Goal: Check status: Check status

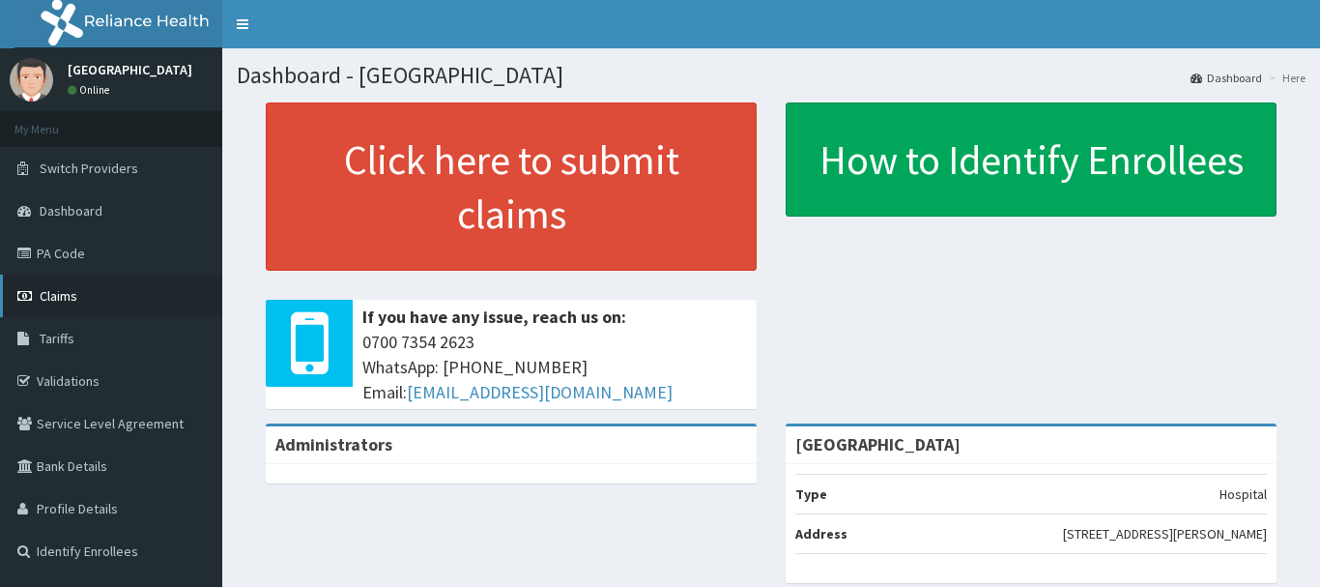
click at [79, 297] on link "Claims" at bounding box center [111, 295] width 222 height 43
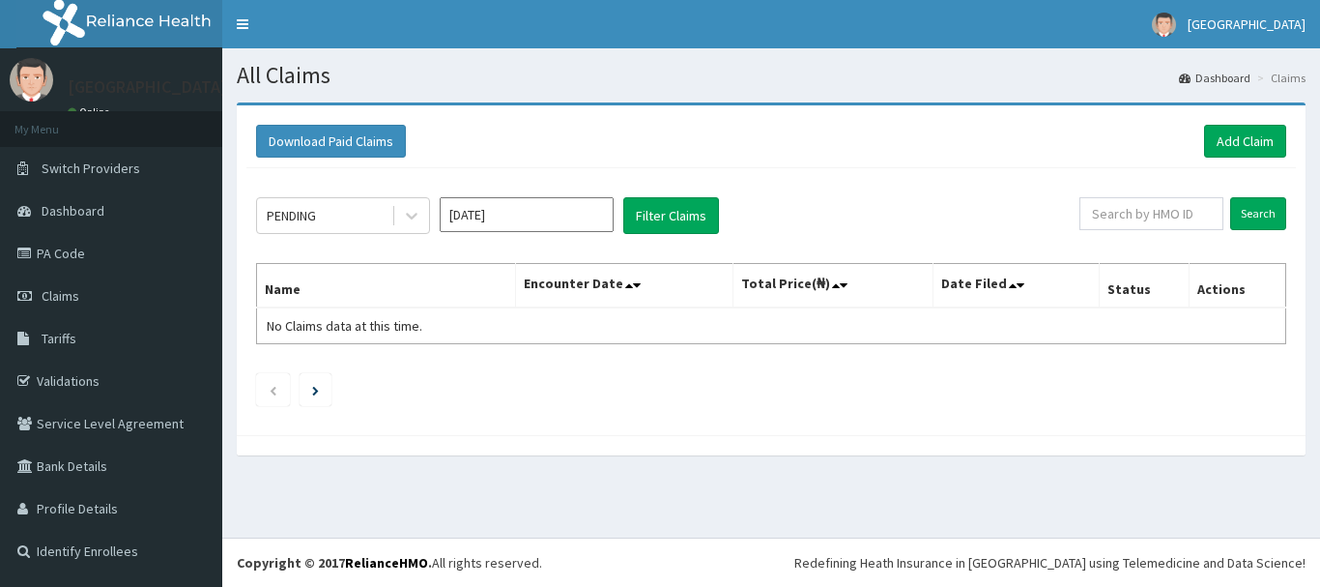
click at [484, 221] on input "[DATE]" at bounding box center [527, 214] width 174 height 35
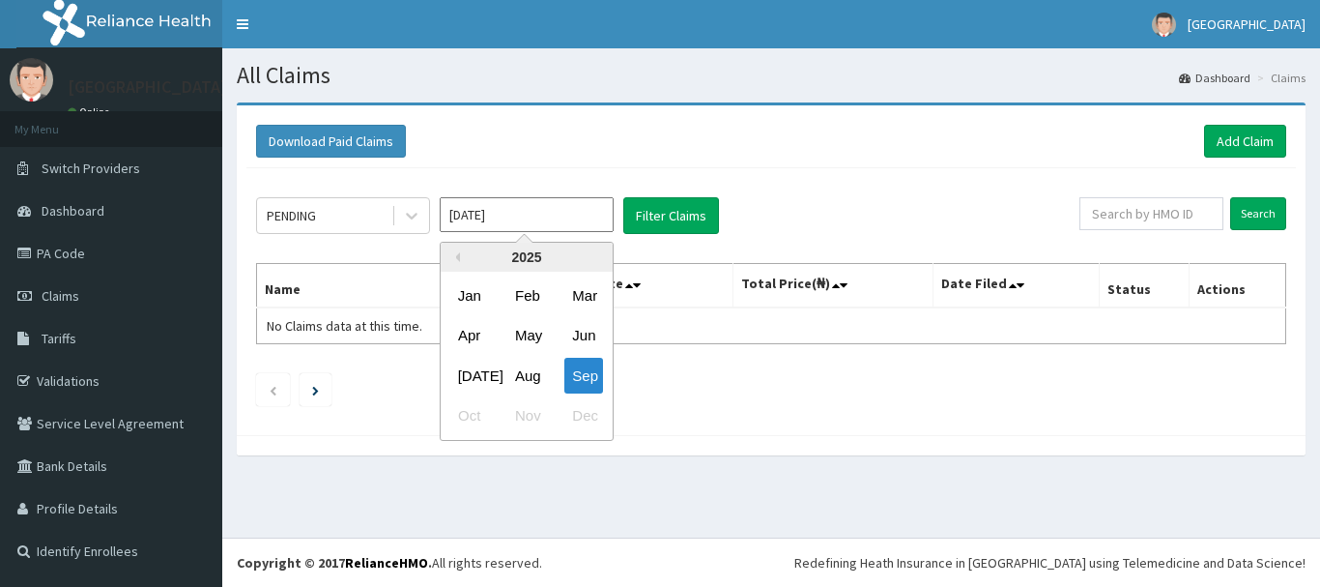
drag, startPoint x: 532, startPoint y: 378, endPoint x: 465, endPoint y: 287, distance: 112.7
click at [532, 377] on div "Aug" at bounding box center [526, 376] width 39 height 36
type input "[DATE]"
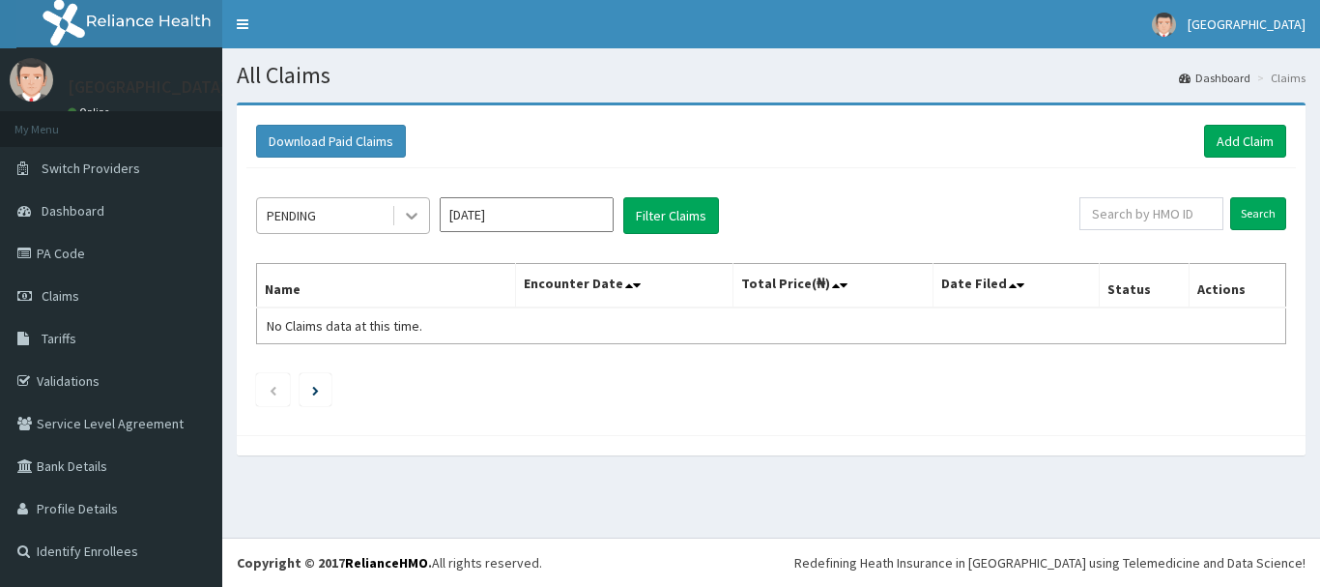
click at [420, 216] on icon at bounding box center [411, 215] width 19 height 19
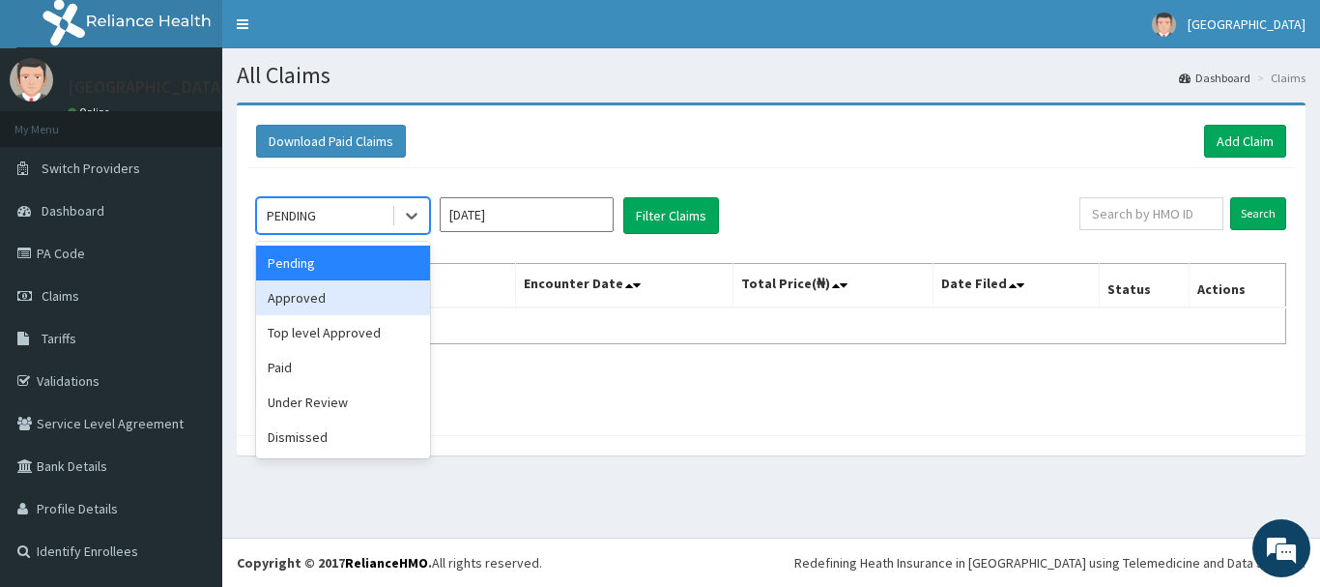
click at [319, 298] on div "Approved" at bounding box center [343, 297] width 174 height 35
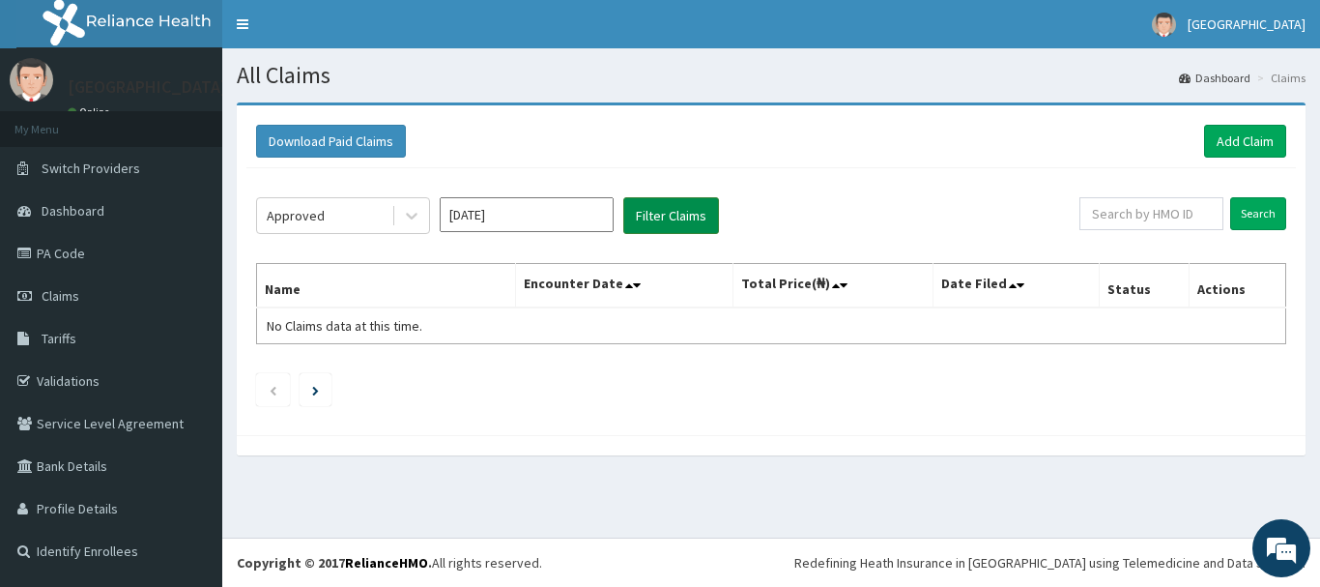
click at [690, 212] on button "Filter Claims" at bounding box center [671, 215] width 96 height 37
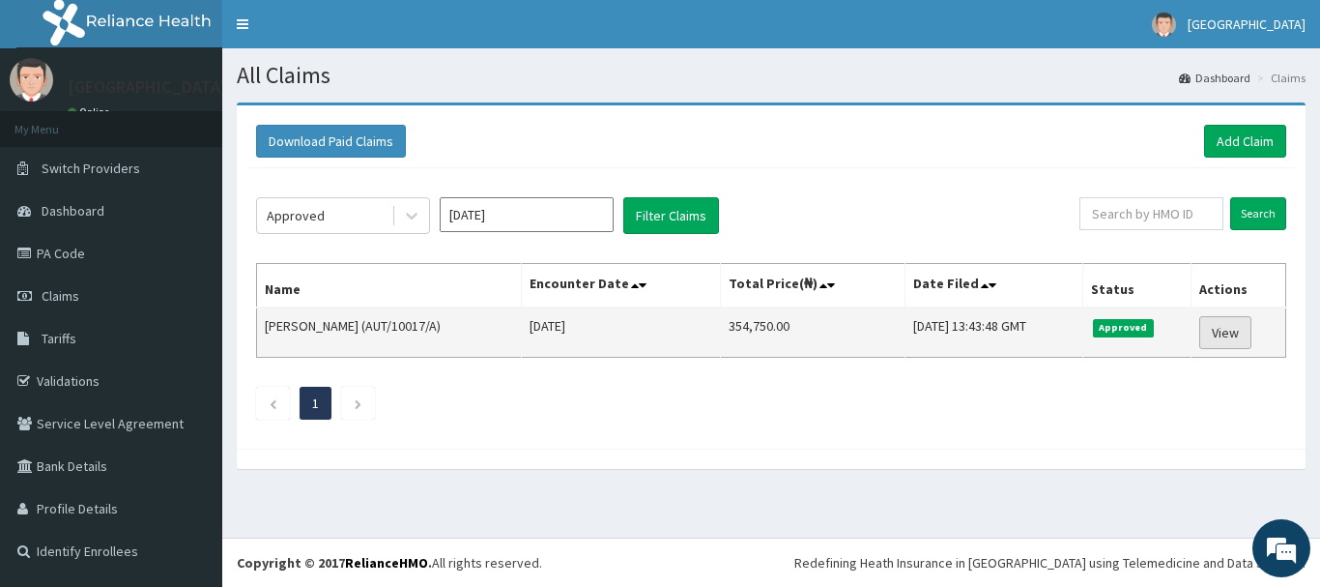
click at [1233, 330] on link "View" at bounding box center [1225, 332] width 52 height 33
